Goal: Task Accomplishment & Management: Use online tool/utility

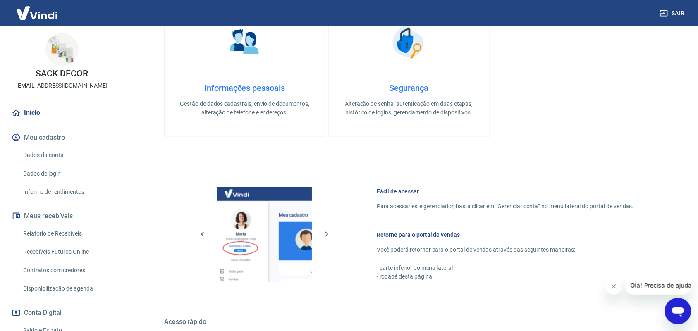
scroll to position [314, 0]
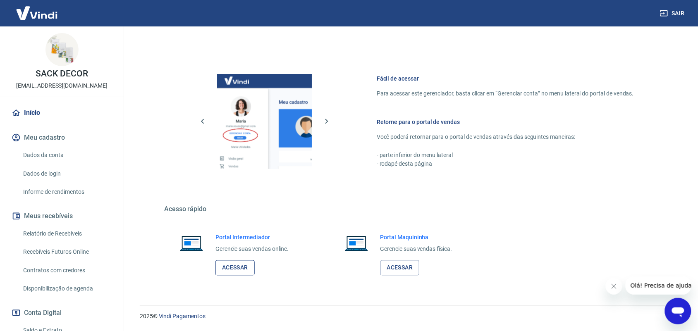
click at [237, 267] on link "Acessar" at bounding box center [235, 268] width 39 height 15
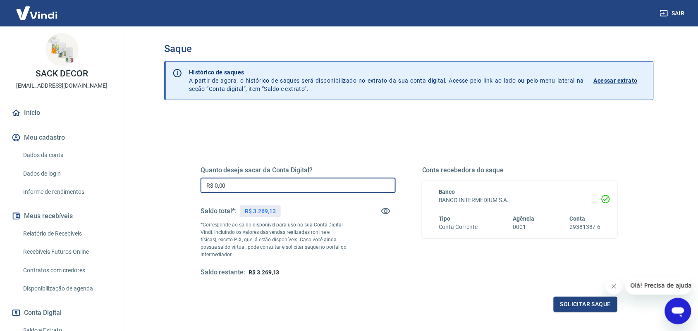
click at [239, 184] on input "R$ 0,00" at bounding box center [298, 185] width 195 height 15
type input "R$ 3.269,13"
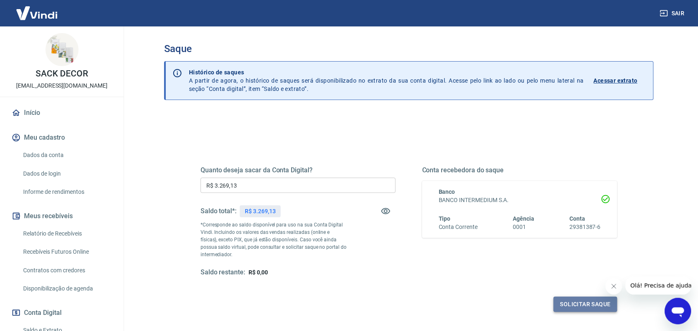
click at [569, 305] on button "Solicitar saque" at bounding box center [586, 304] width 64 height 15
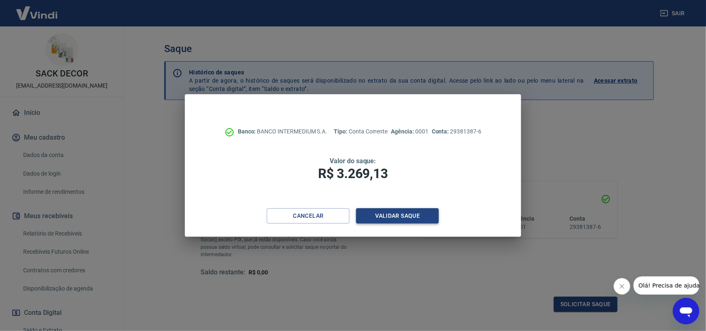
click at [400, 220] on button "Validar saque" at bounding box center [397, 216] width 83 height 15
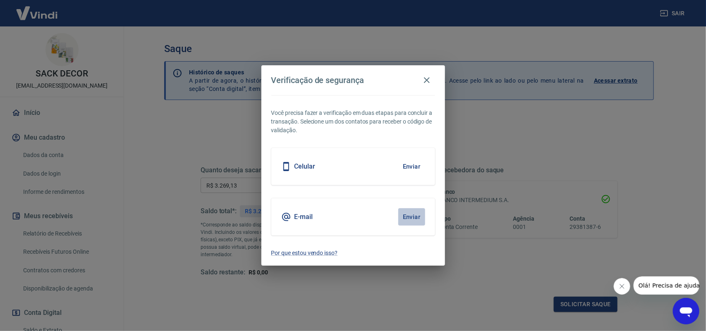
click at [405, 214] on button "Enviar" at bounding box center [411, 217] width 27 height 17
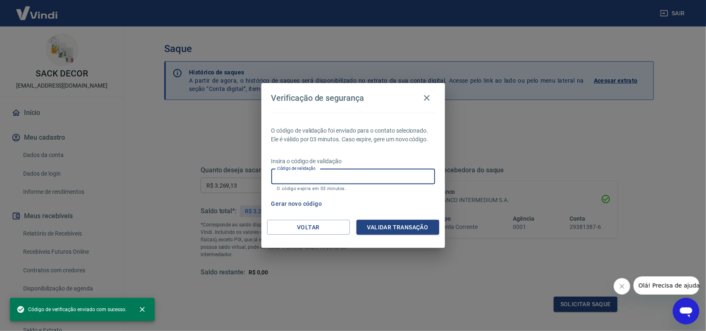
click at [316, 176] on input "Código de validação" at bounding box center [353, 176] width 164 height 15
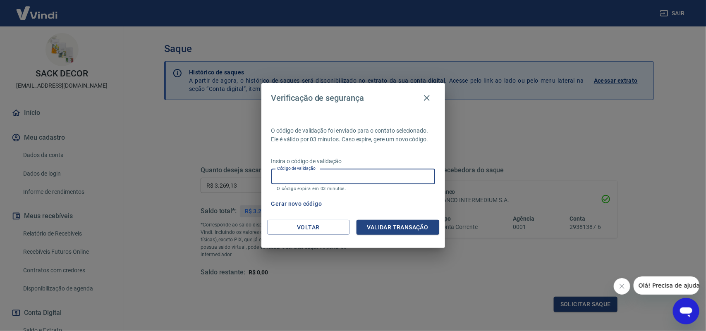
paste input "289959"
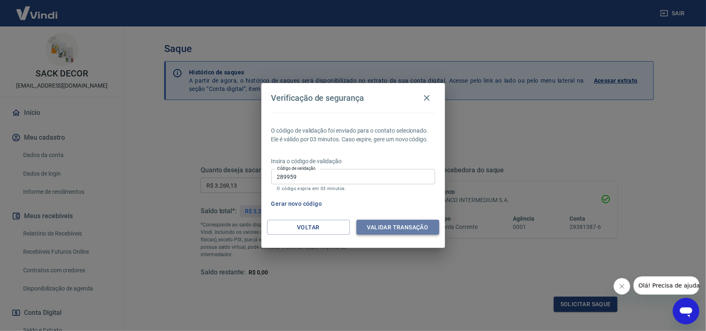
click at [387, 222] on button "Validar transação" at bounding box center [398, 227] width 83 height 15
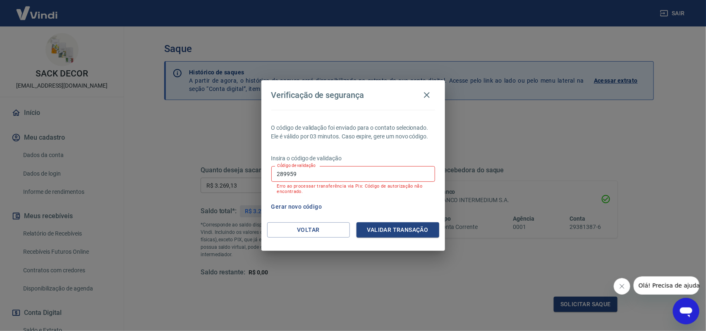
drag, startPoint x: 305, startPoint y: 168, endPoint x: 258, endPoint y: 178, distance: 47.7
click at [258, 178] on div "Verificação de segurança O código de validação foi enviado para o contato selec…" at bounding box center [353, 165] width 706 height 331
drag, startPoint x: 307, startPoint y: 174, endPoint x: 236, endPoint y: 191, distance: 72.9
click at [243, 191] on div "Verificação de segurança O código de validação foi enviado para o contato selec…" at bounding box center [353, 165] width 706 height 331
paste input "957830"
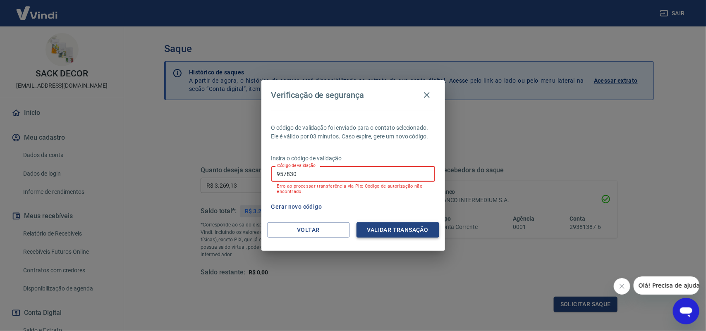
type input "957830"
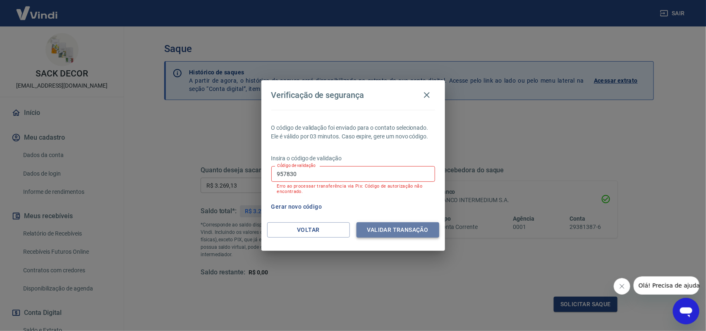
click at [390, 226] on button "Validar transação" at bounding box center [398, 230] width 83 height 15
